Goal: Information Seeking & Learning: Compare options

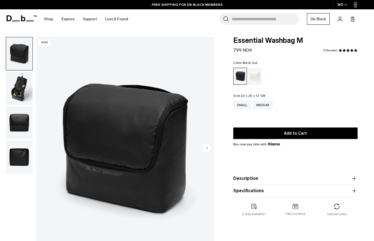
click at [208, 150] on circle "Next slide" at bounding box center [207, 148] width 8 height 8
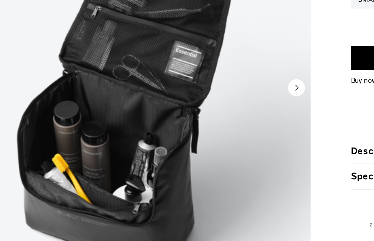
click at [66, 108] on img "2 / 4" at bounding box center [125, 148] width 178 height 222
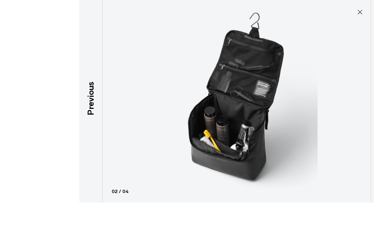
scroll to position [36, 0]
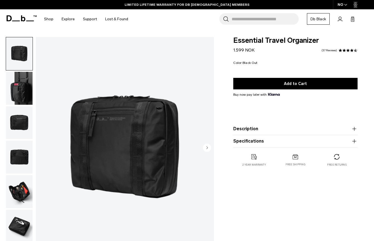
click at [20, 193] on img "button" at bounding box center [19, 191] width 27 height 33
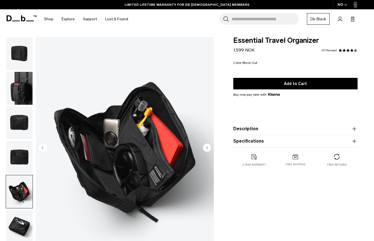
click at [207, 148] on icon "Next slide" at bounding box center [207, 147] width 1 height 2
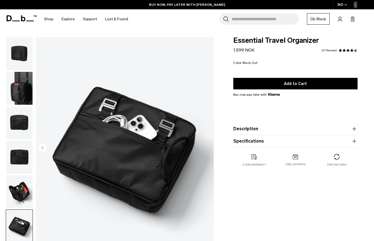
click at [207, 148] on img "6 / 6" at bounding box center [125, 148] width 178 height 222
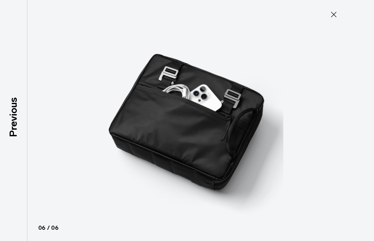
click at [336, 8] on div at bounding box center [187, 120] width 374 height 241
click at [332, 18] on icon at bounding box center [334, 14] width 9 height 9
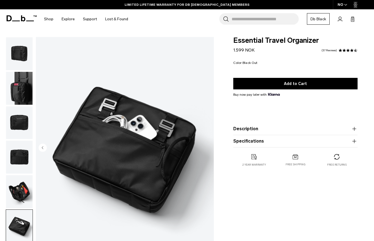
click at [186, 127] on img "6 / 6" at bounding box center [125, 148] width 178 height 222
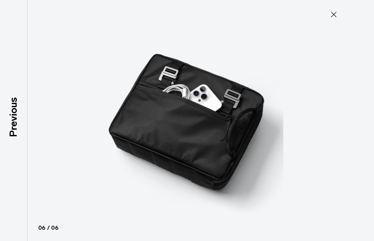
click at [333, 7] on div at bounding box center [187, 120] width 374 height 241
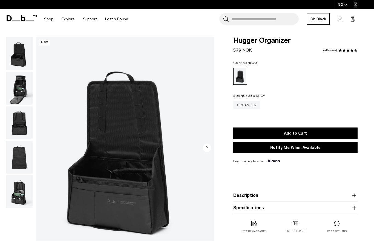
click at [207, 148] on icon "button" at bounding box center [207, 147] width 1 height 2
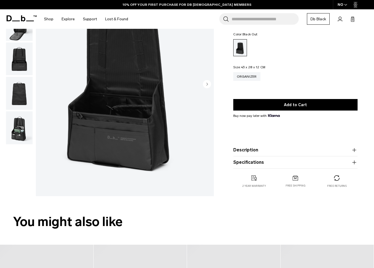
scroll to position [68, 0]
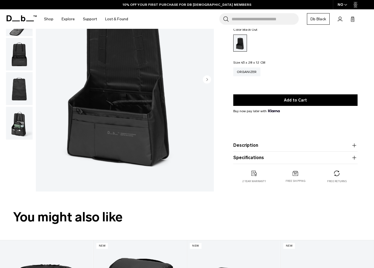
click at [206, 81] on circle "Next slide" at bounding box center [207, 79] width 8 height 8
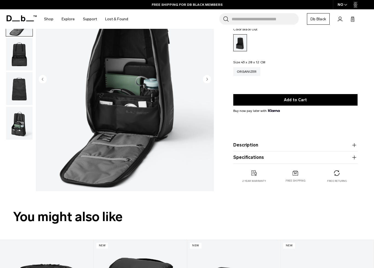
click at [206, 81] on circle "Next slide" at bounding box center [207, 79] width 8 height 8
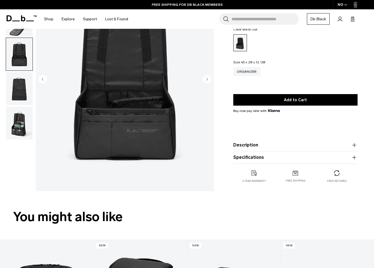
click at [206, 81] on circle "Next slide" at bounding box center [207, 79] width 8 height 8
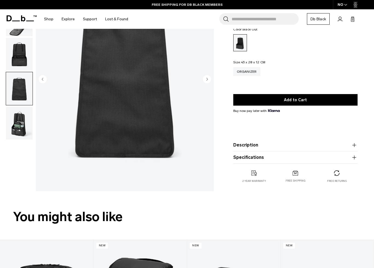
click at [206, 81] on circle "Next slide" at bounding box center [207, 79] width 8 height 8
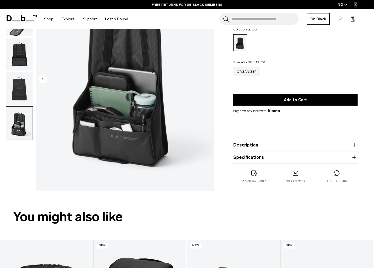
click at [206, 81] on img "5 / 5" at bounding box center [125, 79] width 178 height 222
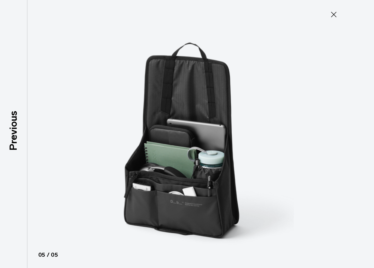
click at [334, 15] on icon at bounding box center [333, 14] width 5 height 5
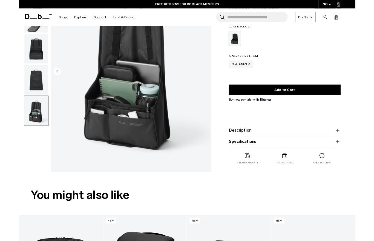
scroll to position [0, 0]
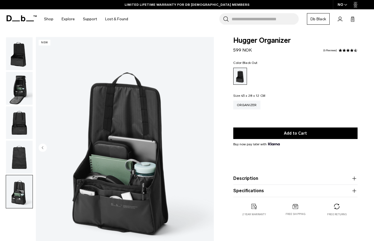
click at [16, 160] on img "button" at bounding box center [19, 157] width 27 height 33
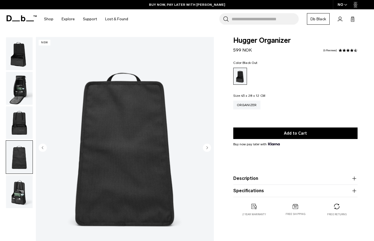
click at [207, 144] on circle "Next slide" at bounding box center [207, 148] width 8 height 8
